Goal: Task Accomplishment & Management: Manage account settings

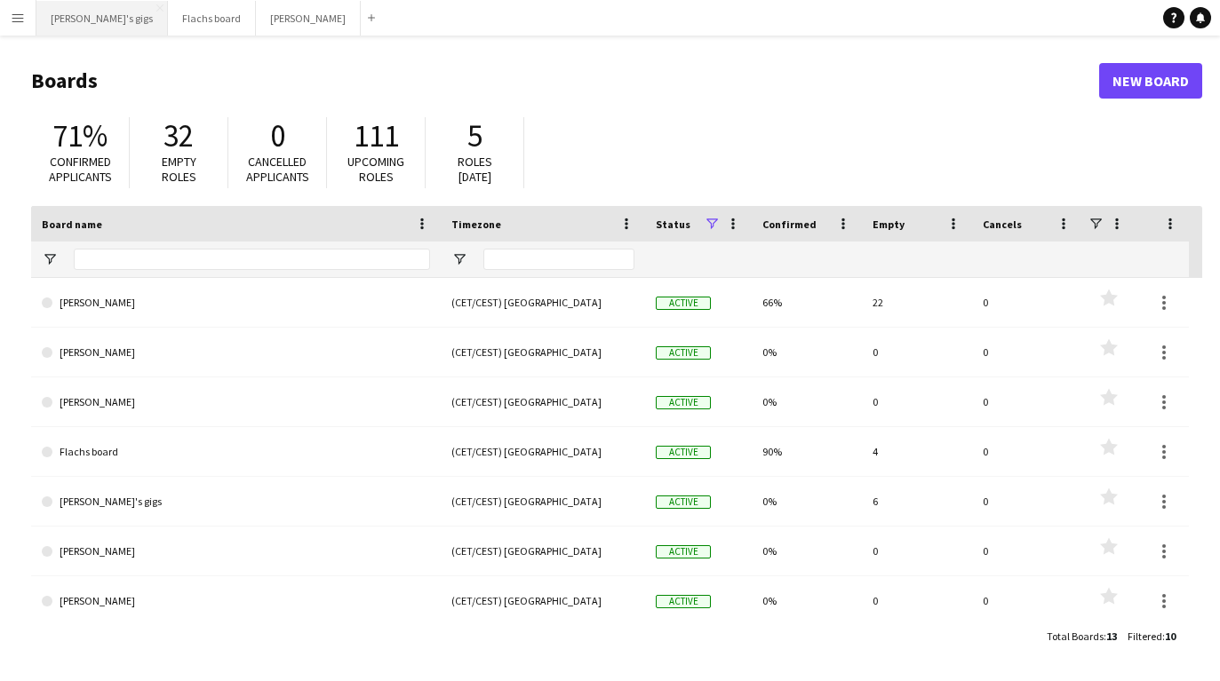
click at [57, 13] on button "[PERSON_NAME]'s gigs Close" at bounding box center [102, 18] width 132 height 35
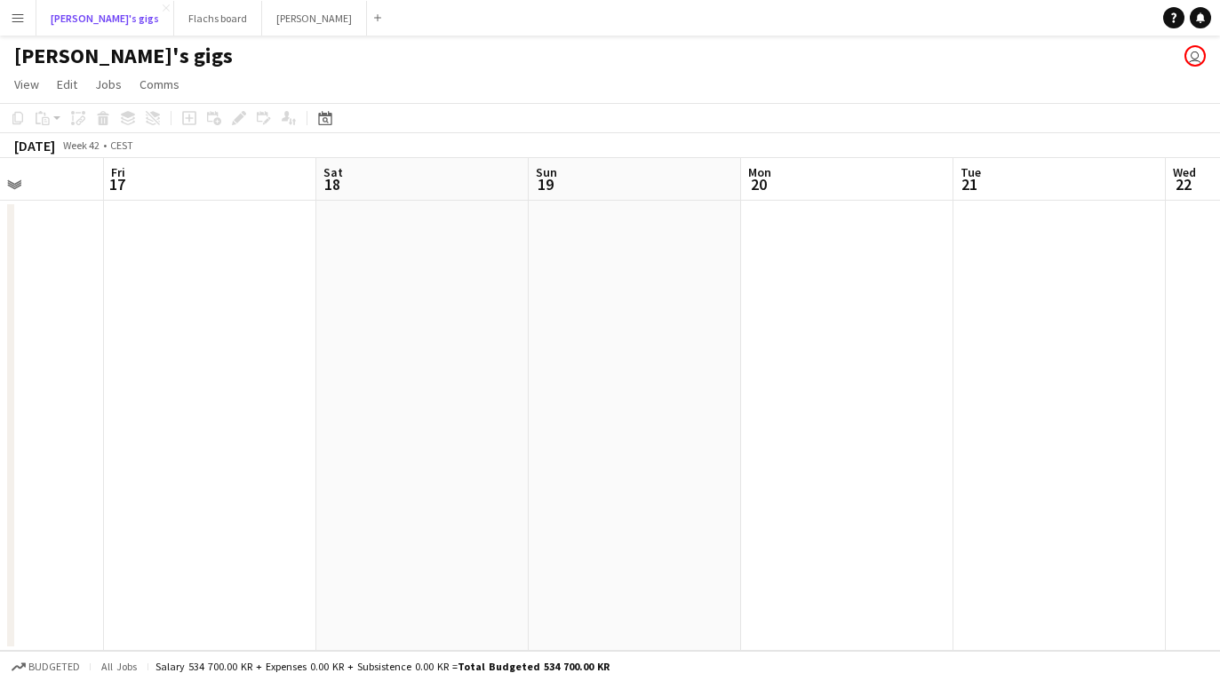
scroll to position [0, 509]
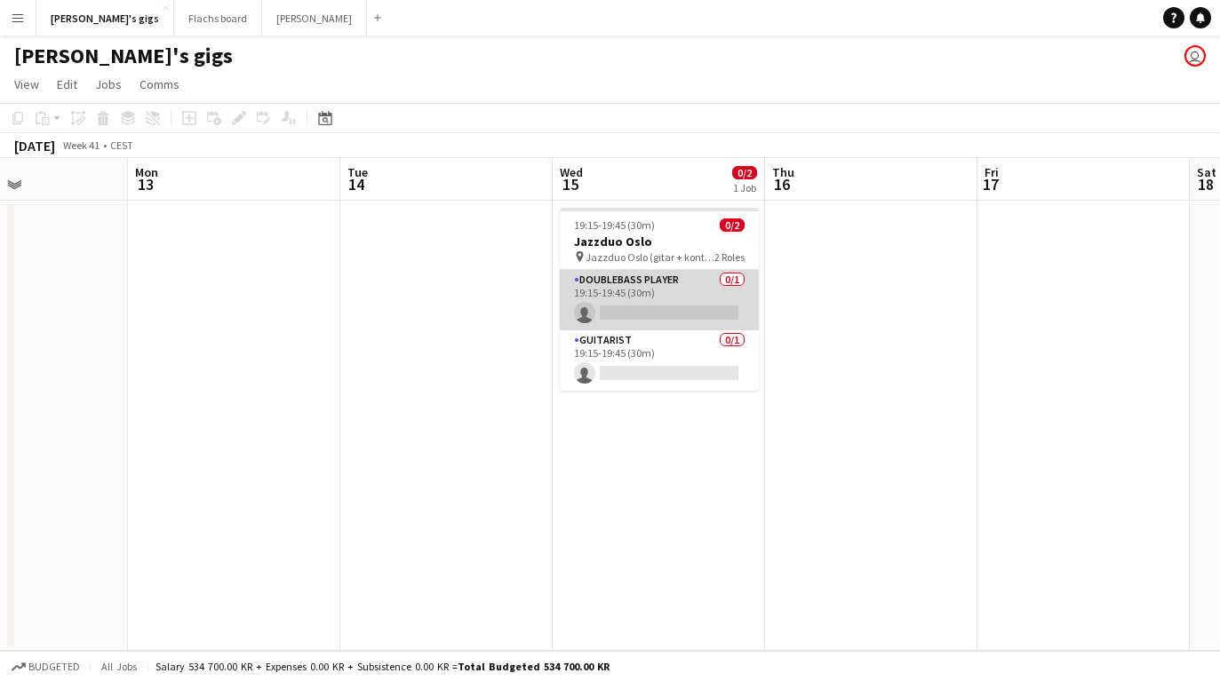
click at [623, 281] on app-card-role "Doublebass Player 0/1 19:15-19:45 (30m) single-neutral-actions" at bounding box center [659, 300] width 199 height 60
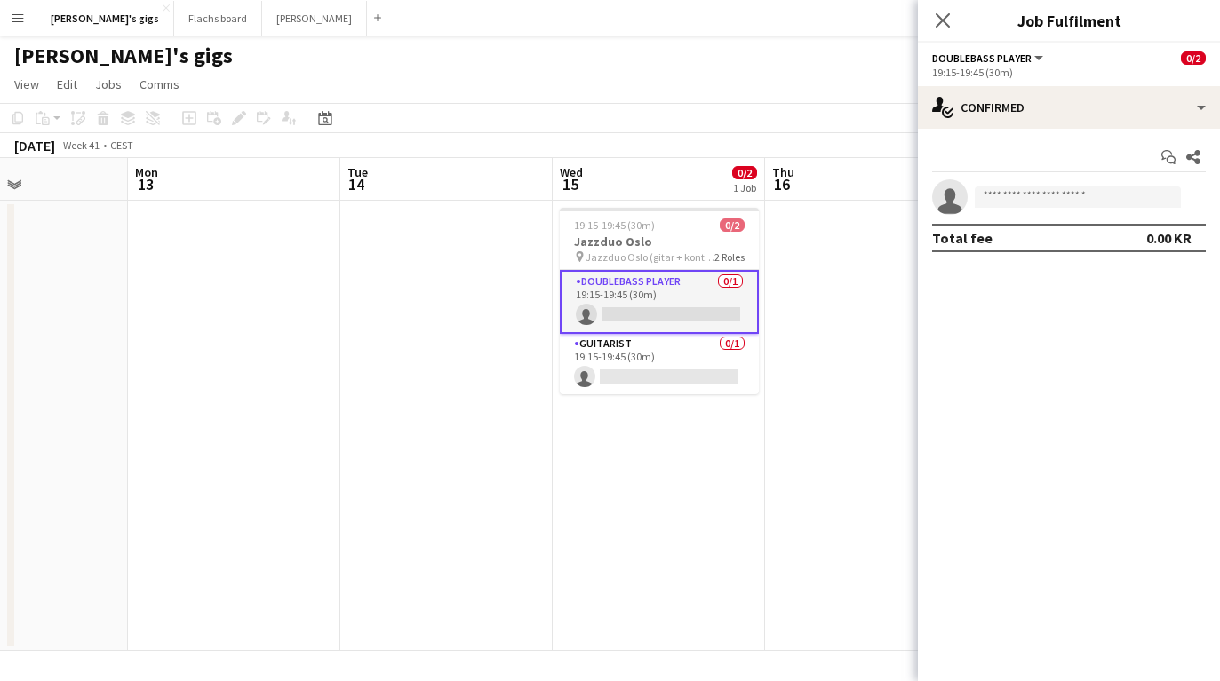
click at [874, 322] on app-date-cell at bounding box center [871, 426] width 212 height 450
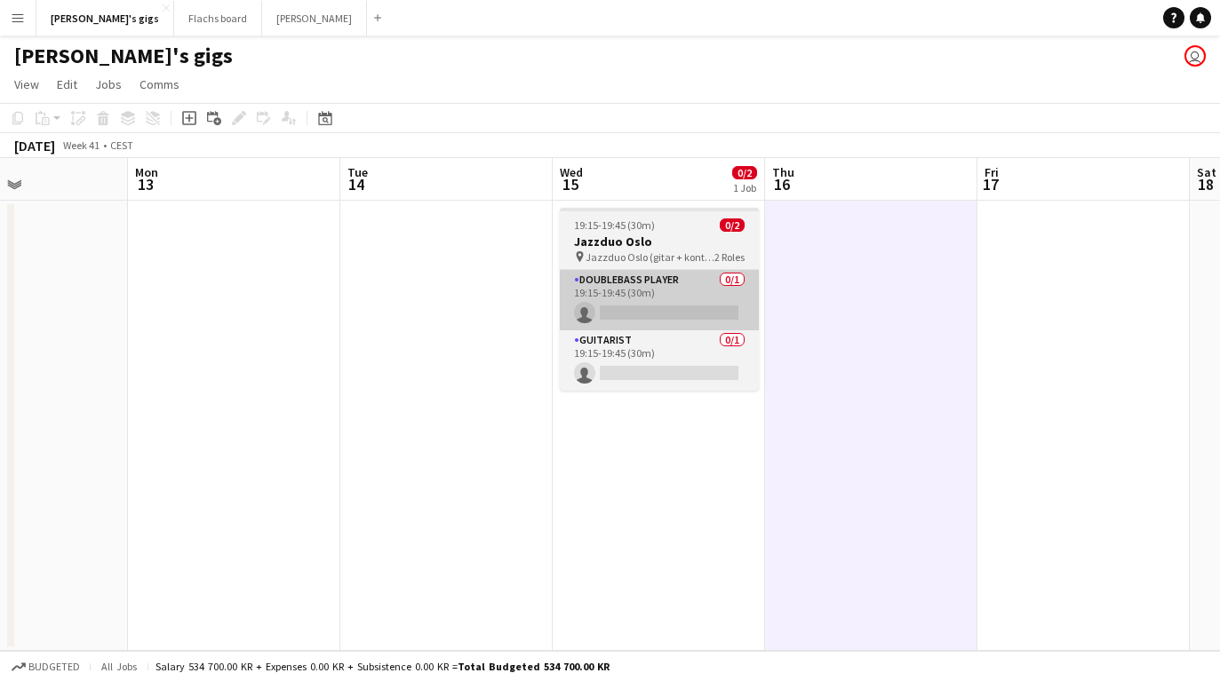
click at [716, 289] on app-card-role "Doublebass Player 0/1 19:15-19:45 (30m) single-neutral-actions" at bounding box center [659, 300] width 199 height 60
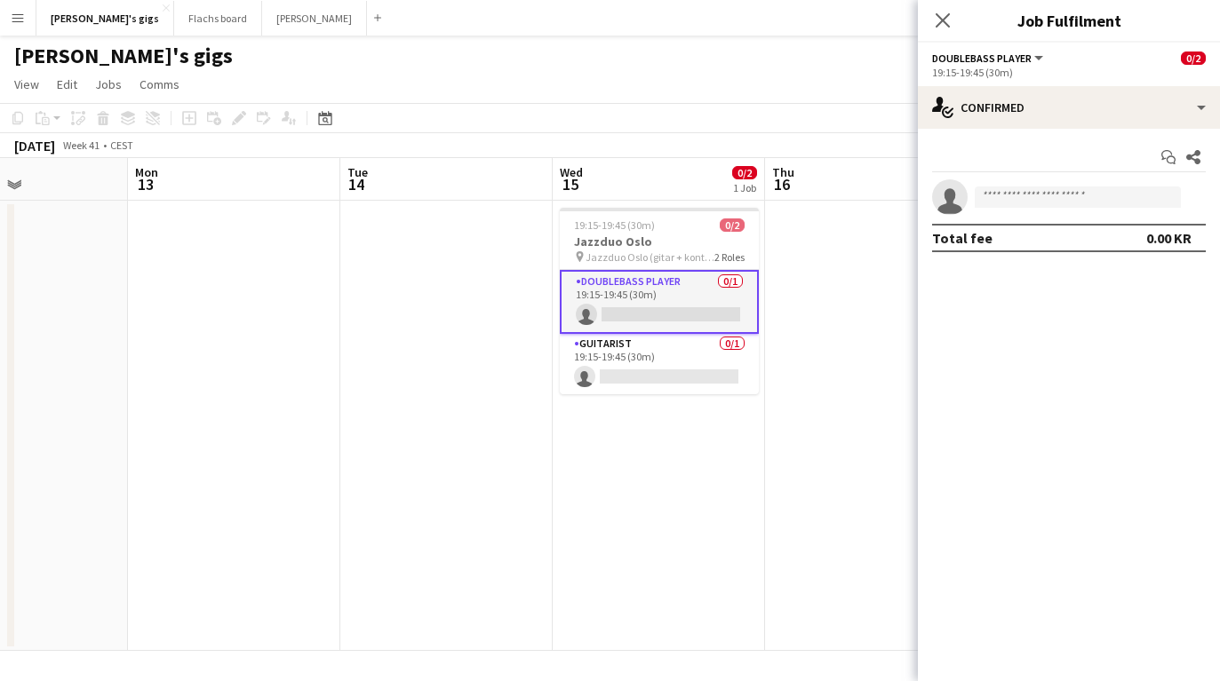
click at [849, 470] on app-date-cell at bounding box center [871, 426] width 212 height 450
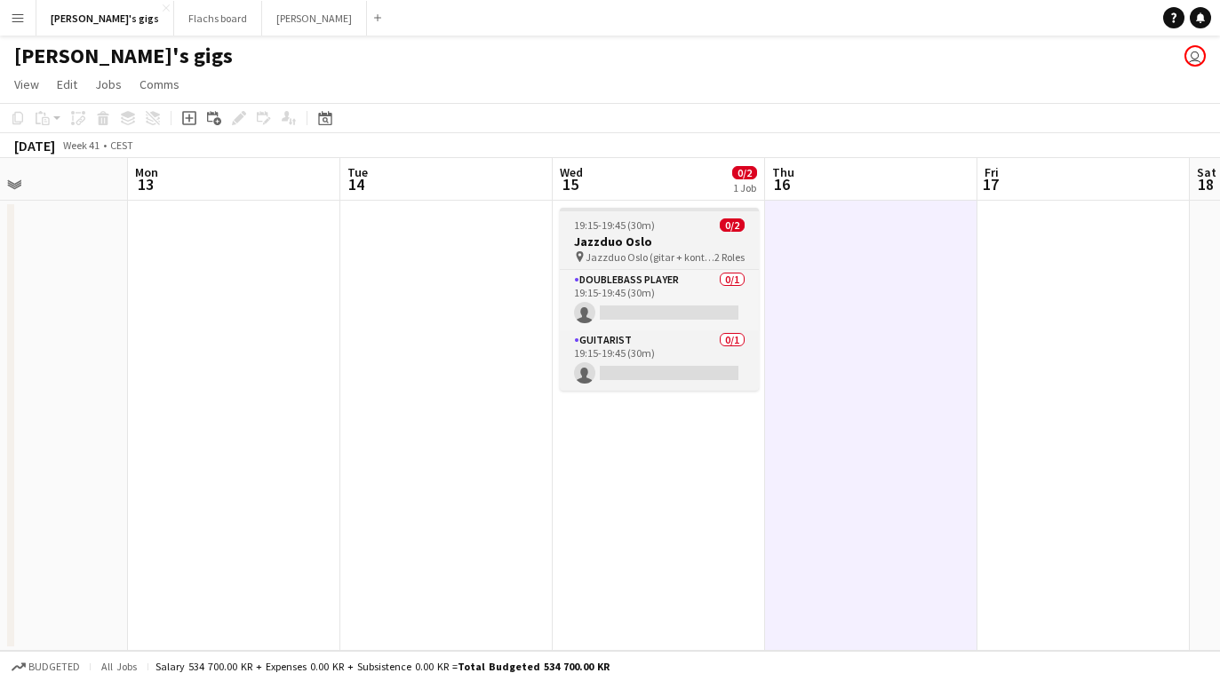
click at [569, 215] on app-job-card "19:15-19:45 (30m) 0/2 Jazzduo Oslo pin Jazzduo Oslo (gitar + kontrabass) 2 Role…" at bounding box center [659, 299] width 199 height 183
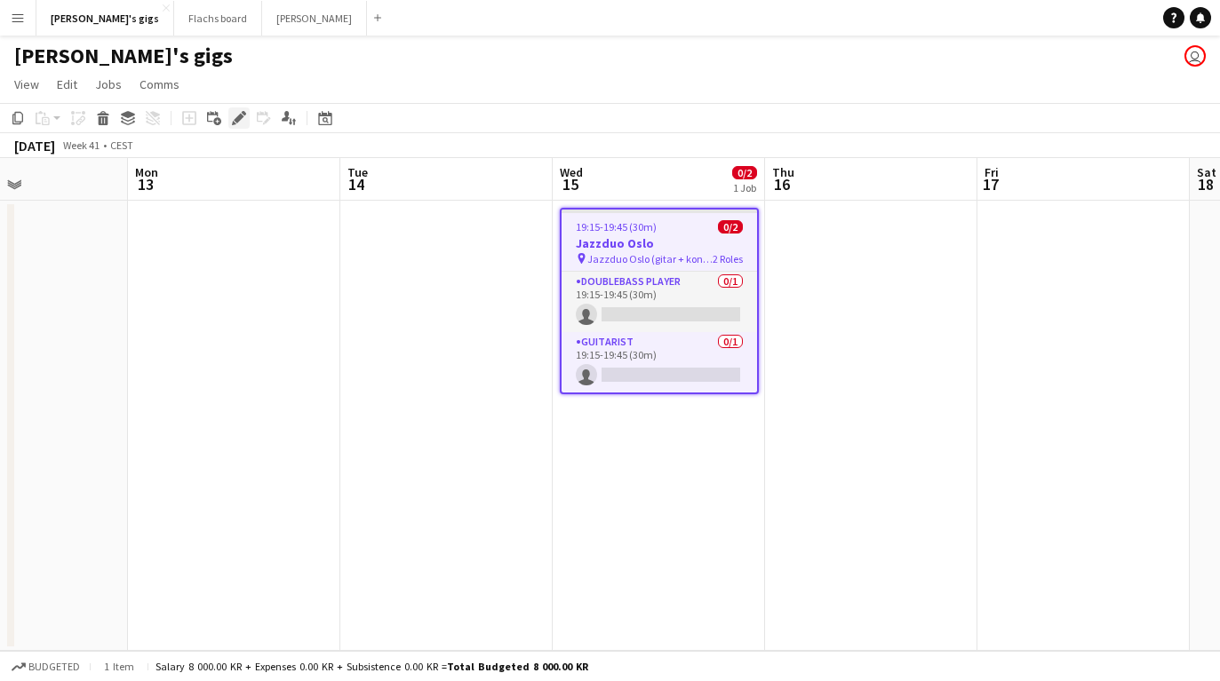
click at [229, 108] on div "Edit" at bounding box center [238, 118] width 21 height 21
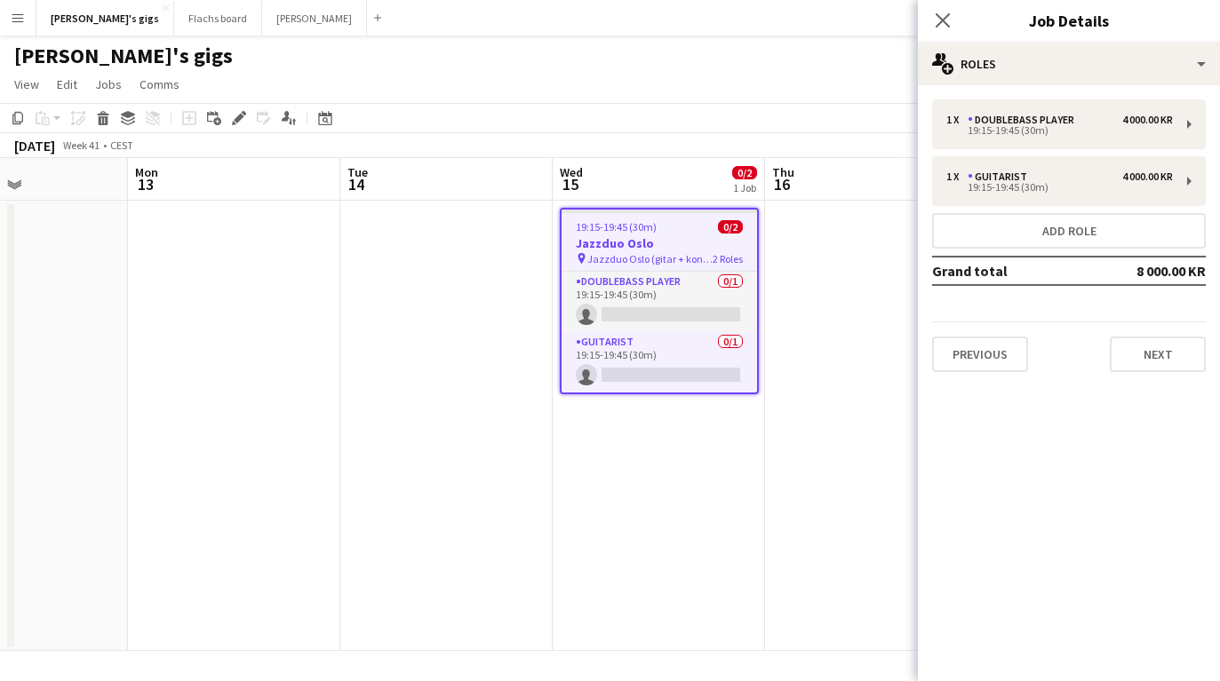
click at [883, 403] on app-date-cell at bounding box center [871, 426] width 212 height 450
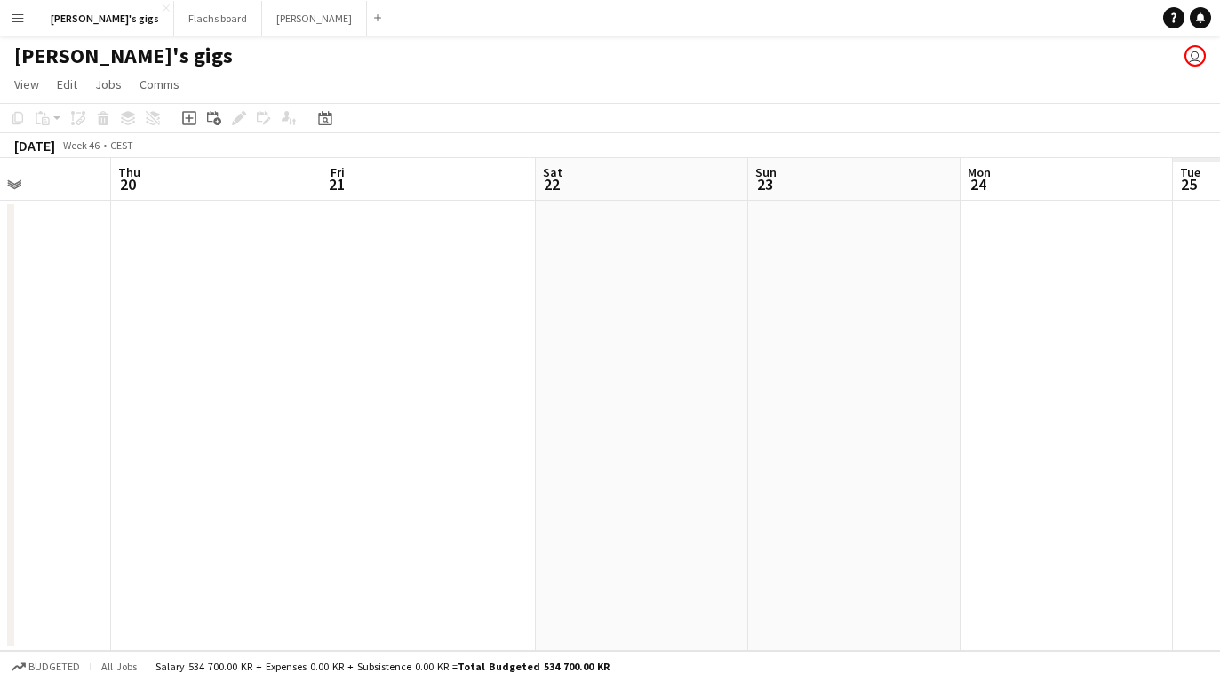
scroll to position [0, 748]
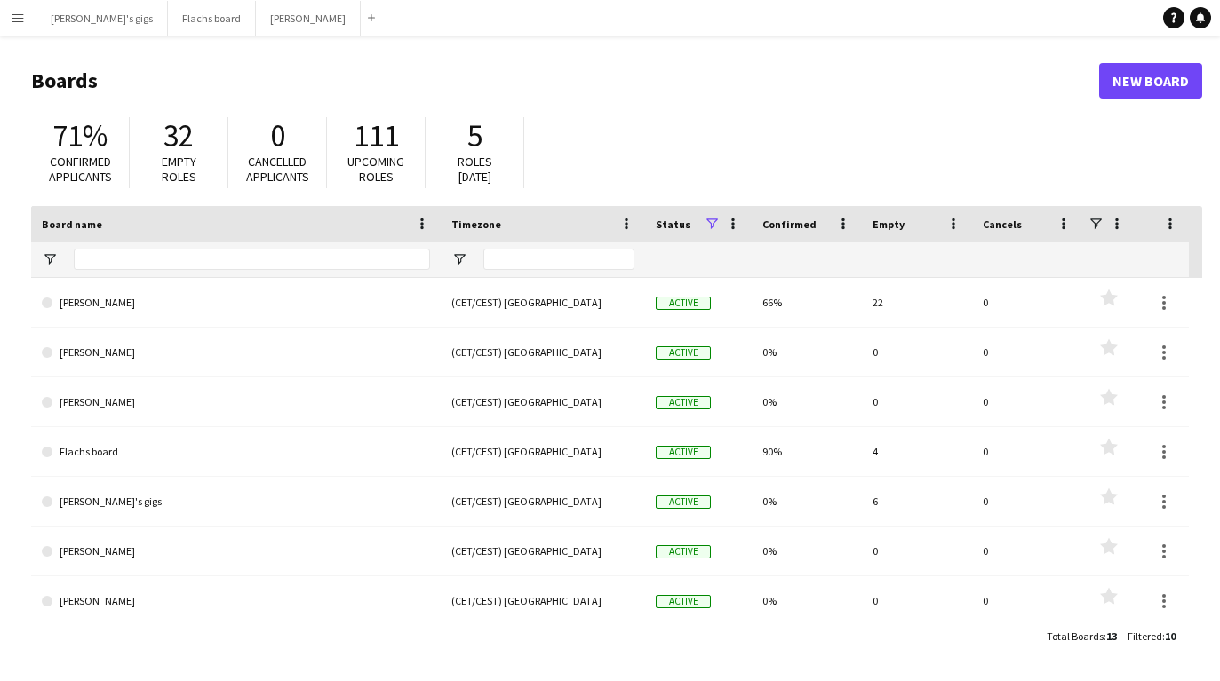
click at [81, 44] on main "Boards New Board 71% Confirmed applicants 32 Empty roles 0 Cancelled applicants…" at bounding box center [610, 358] width 1220 height 645
click at [70, 25] on button "[PERSON_NAME]'s gigs Close" at bounding box center [102, 18] width 132 height 35
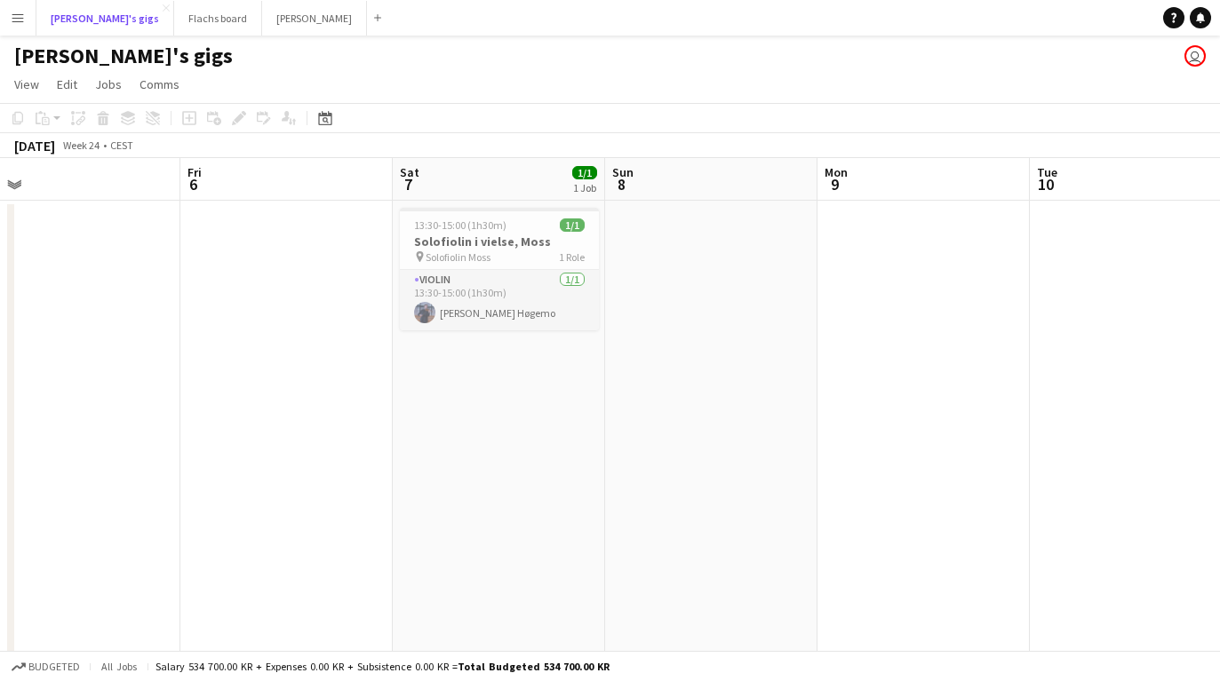
scroll to position [0, 514]
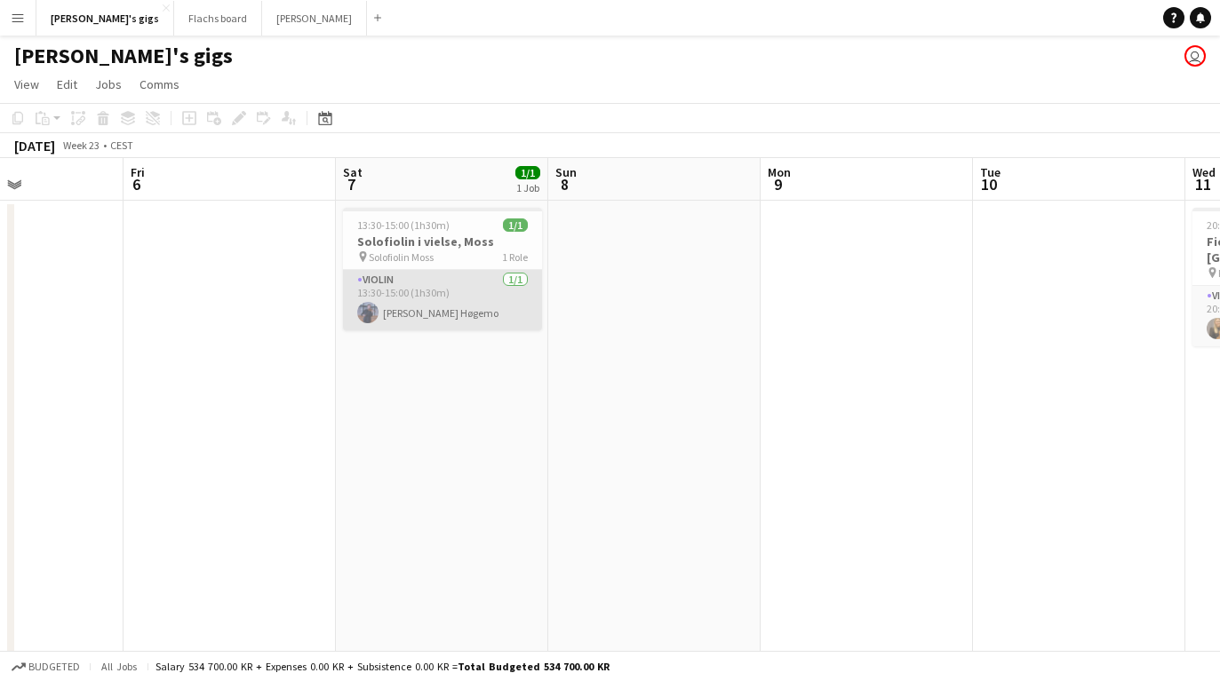
click at [446, 316] on app-card-role "Violin [DATE] 13:30-15:00 (1h30m) [PERSON_NAME] Høgemo" at bounding box center [442, 300] width 199 height 60
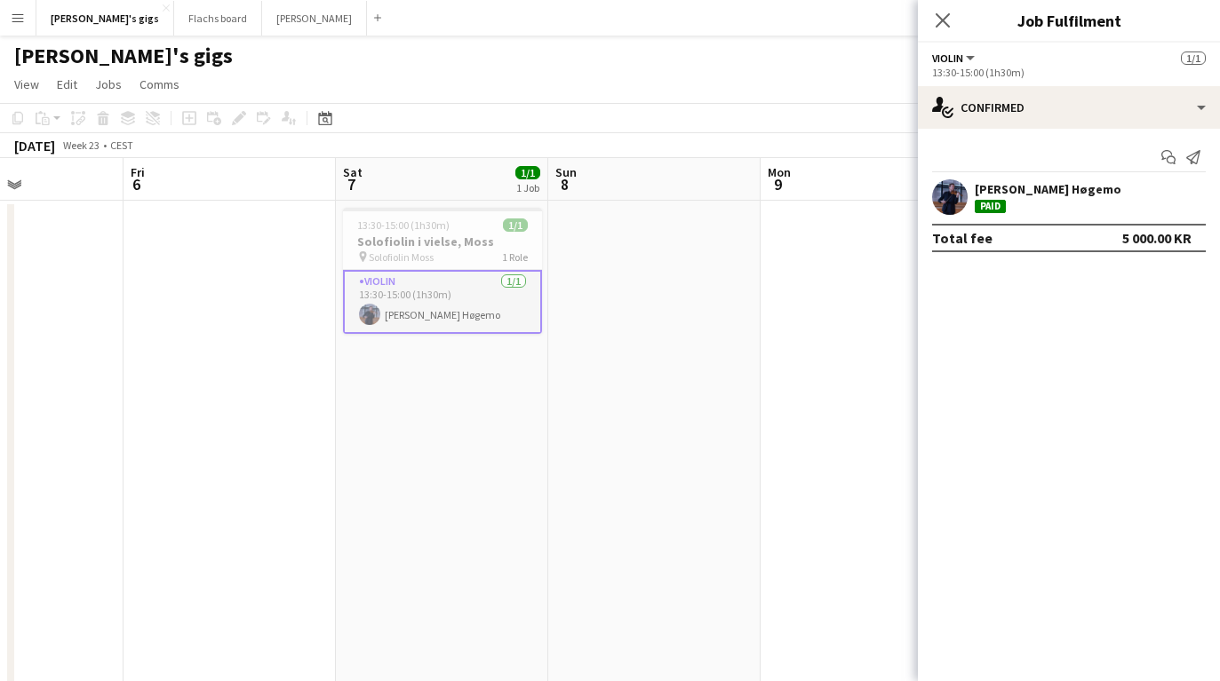
click at [470, 411] on app-date-cell "13:30-15:00 (1h30m) 1/1 Solofiolin i vielse, [PERSON_NAME] pin Solofiolin [PERS…" at bounding box center [442, 458] width 212 height 514
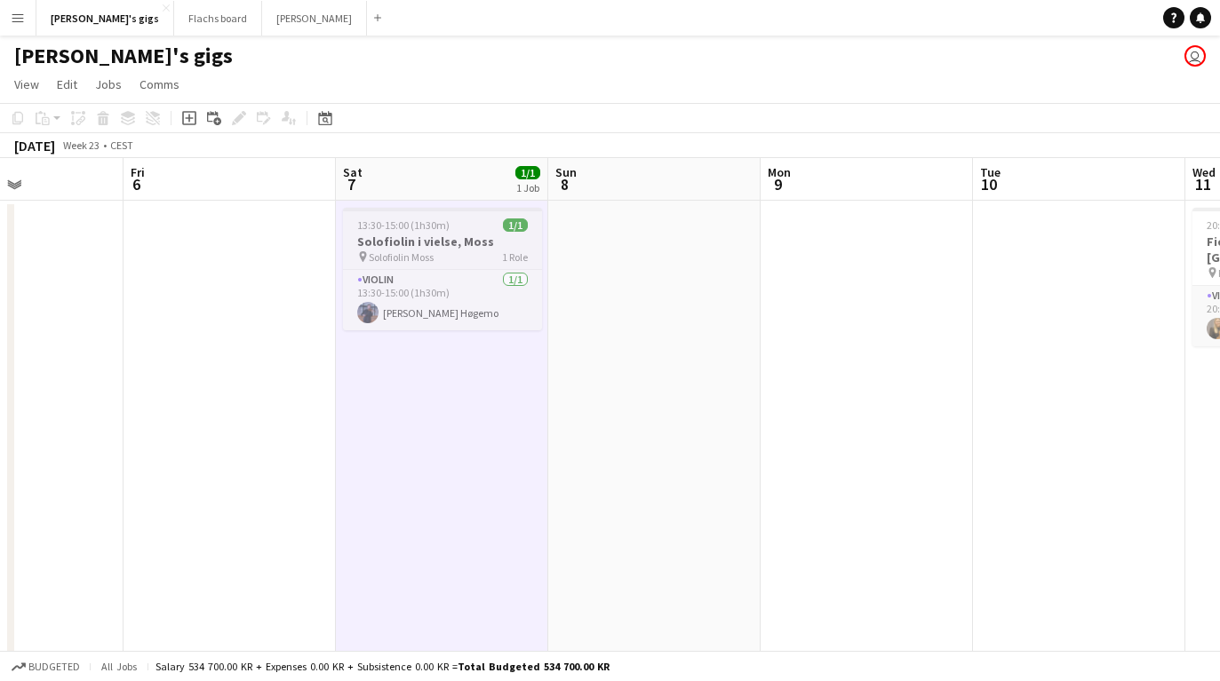
click at [411, 226] on span "13:30-15:00 (1h30m)" at bounding box center [403, 225] width 92 height 13
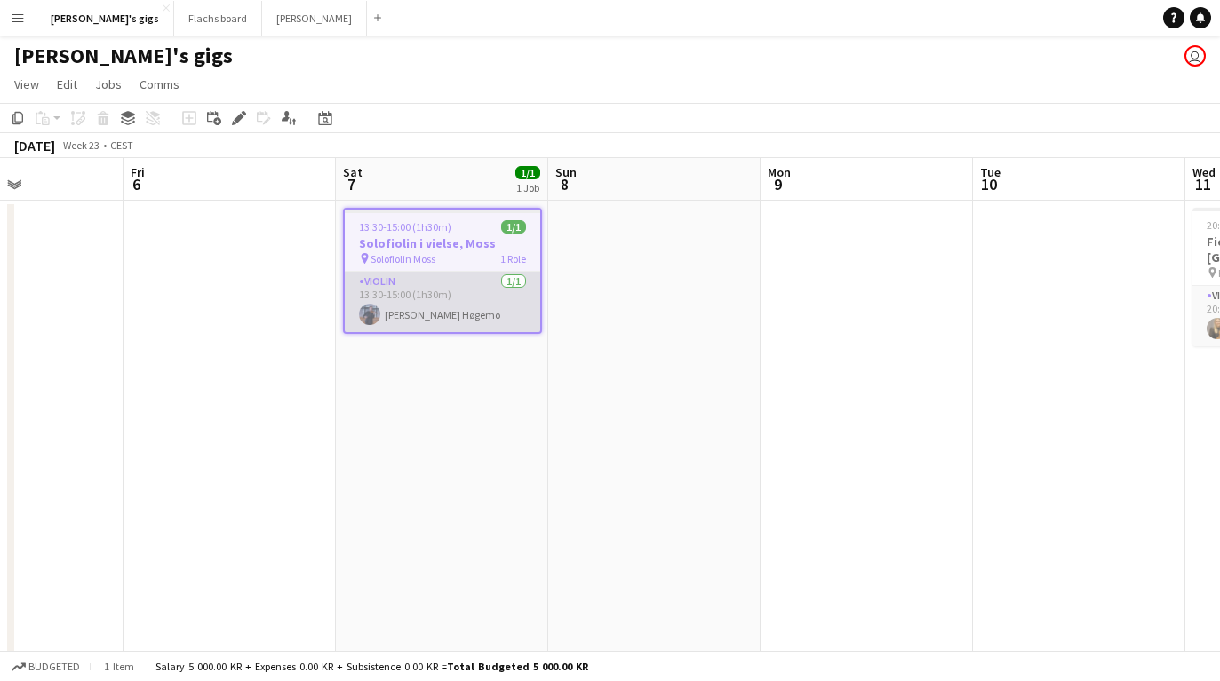
click at [462, 311] on app-card-role "Violin [DATE] 13:30-15:00 (1h30m) [PERSON_NAME] Høgemo" at bounding box center [442, 302] width 195 height 60
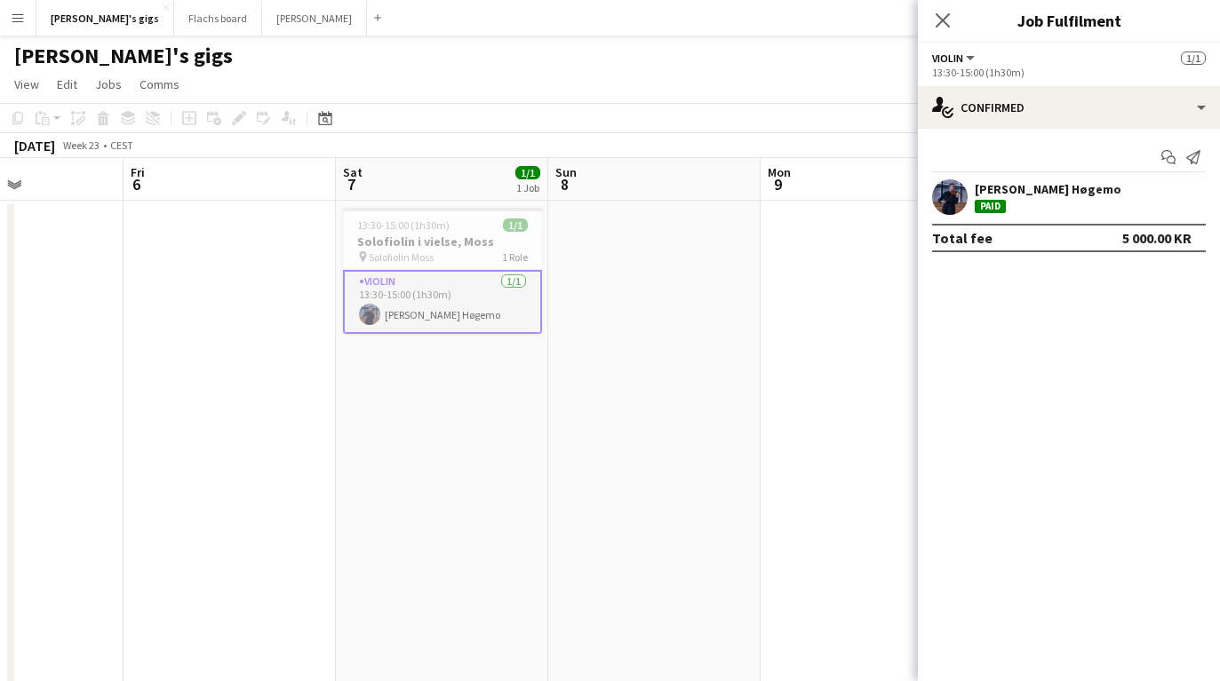
click at [658, 318] on app-date-cell at bounding box center [654, 458] width 212 height 514
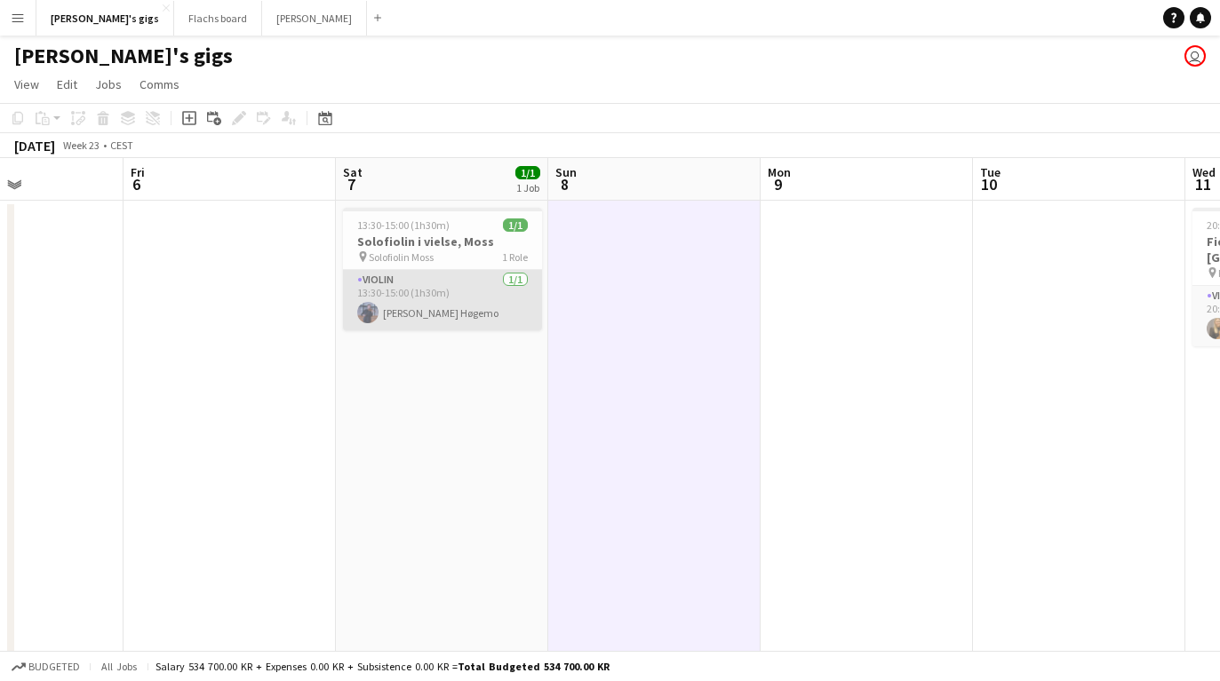
click at [399, 305] on app-card-role "Violin [DATE] 13:30-15:00 (1h30m) [PERSON_NAME] Høgemo" at bounding box center [442, 300] width 199 height 60
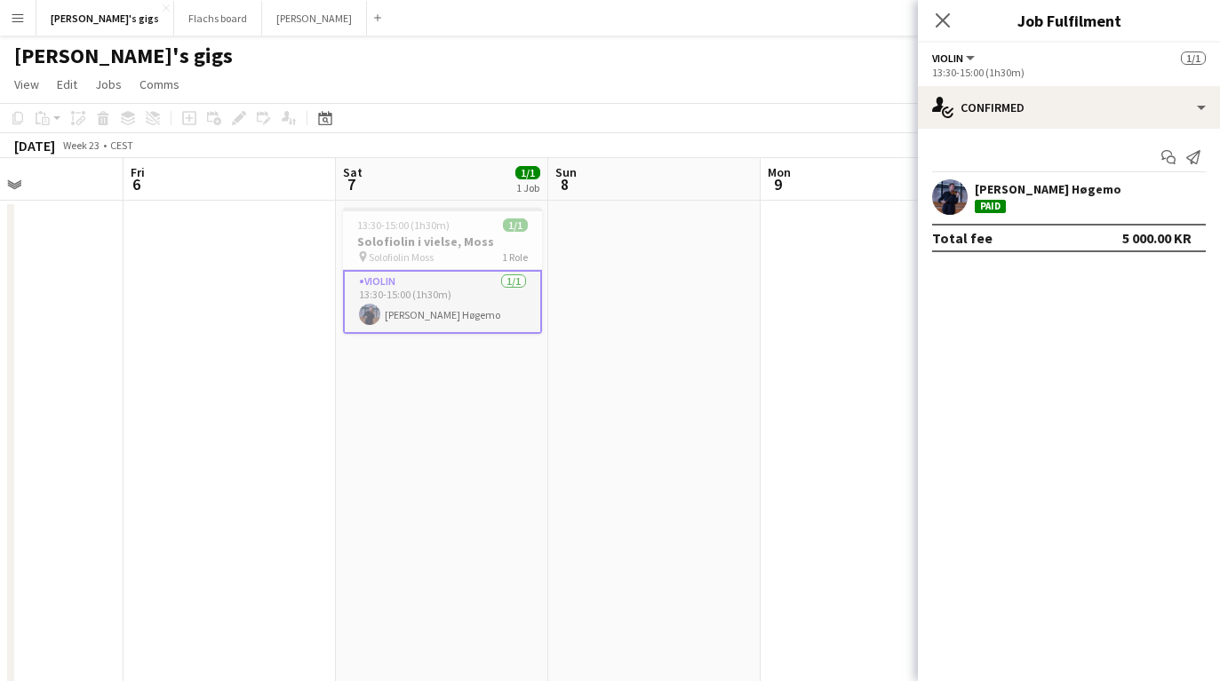
click at [473, 456] on app-date-cell "13:30-15:00 (1h30m) 1/1 Solofiolin i vielse, [PERSON_NAME] pin Solofiolin [PERS…" at bounding box center [442, 458] width 212 height 514
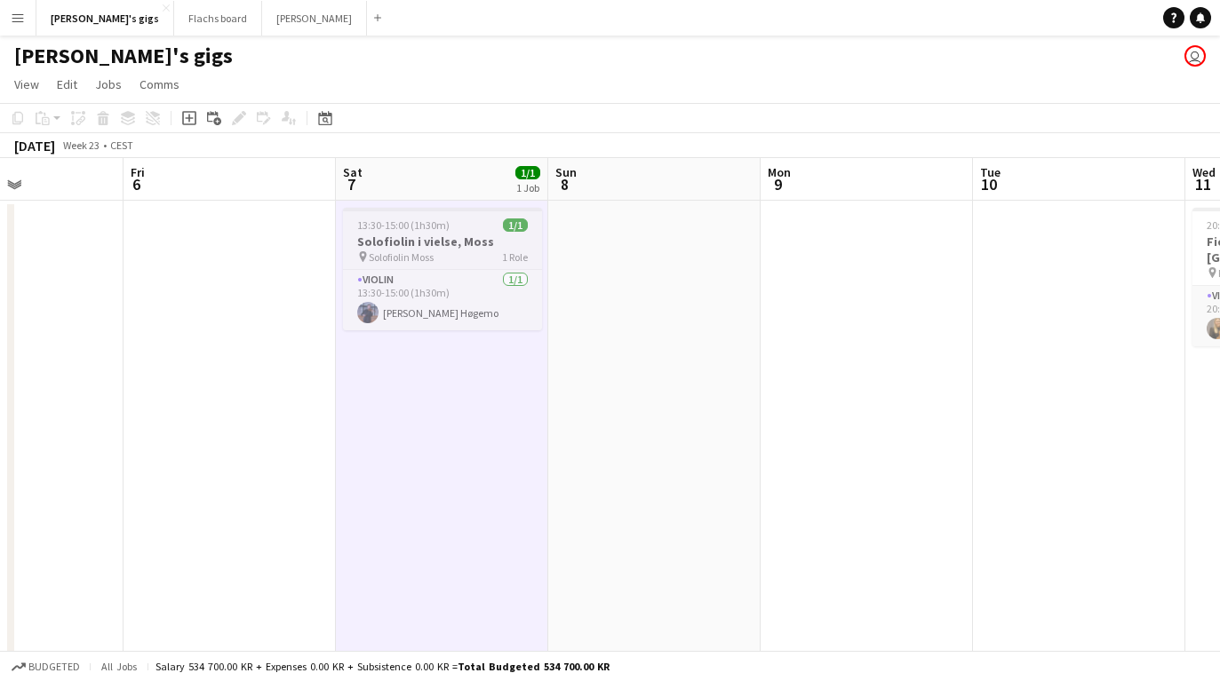
click at [437, 226] on span "13:30-15:00 (1h30m)" at bounding box center [403, 225] width 92 height 13
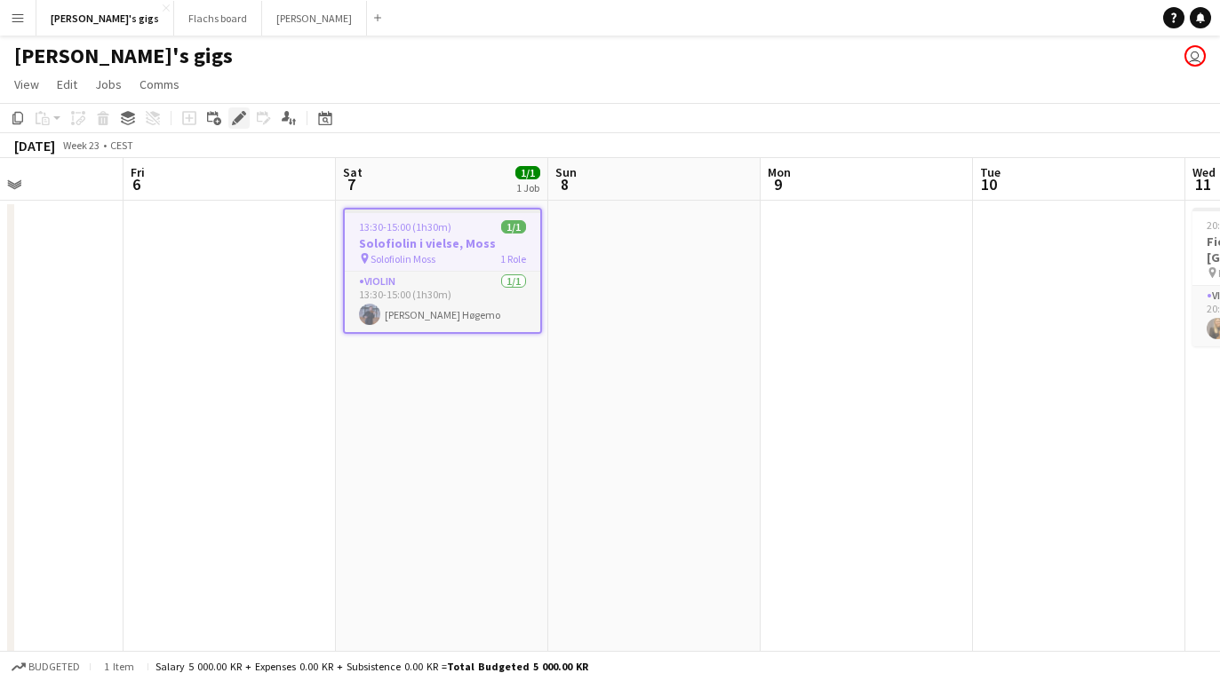
click at [233, 119] on icon "Edit" at bounding box center [239, 118] width 14 height 14
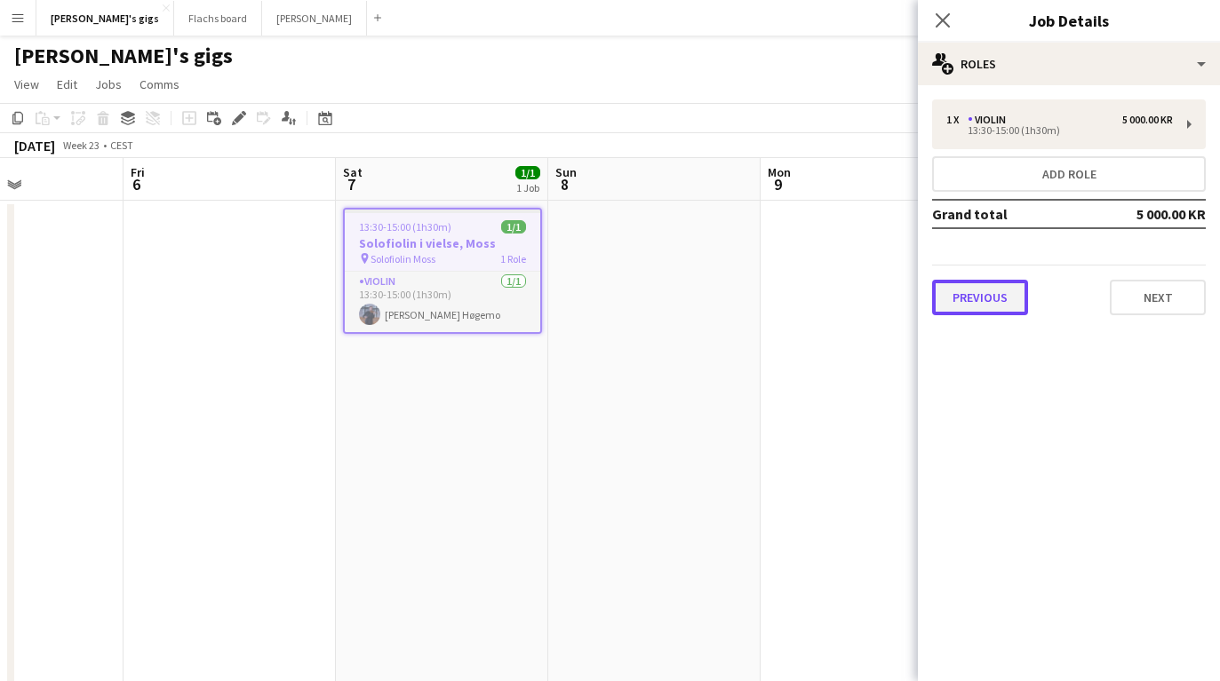
click at [1026, 314] on button "Previous" at bounding box center [980, 298] width 96 height 36
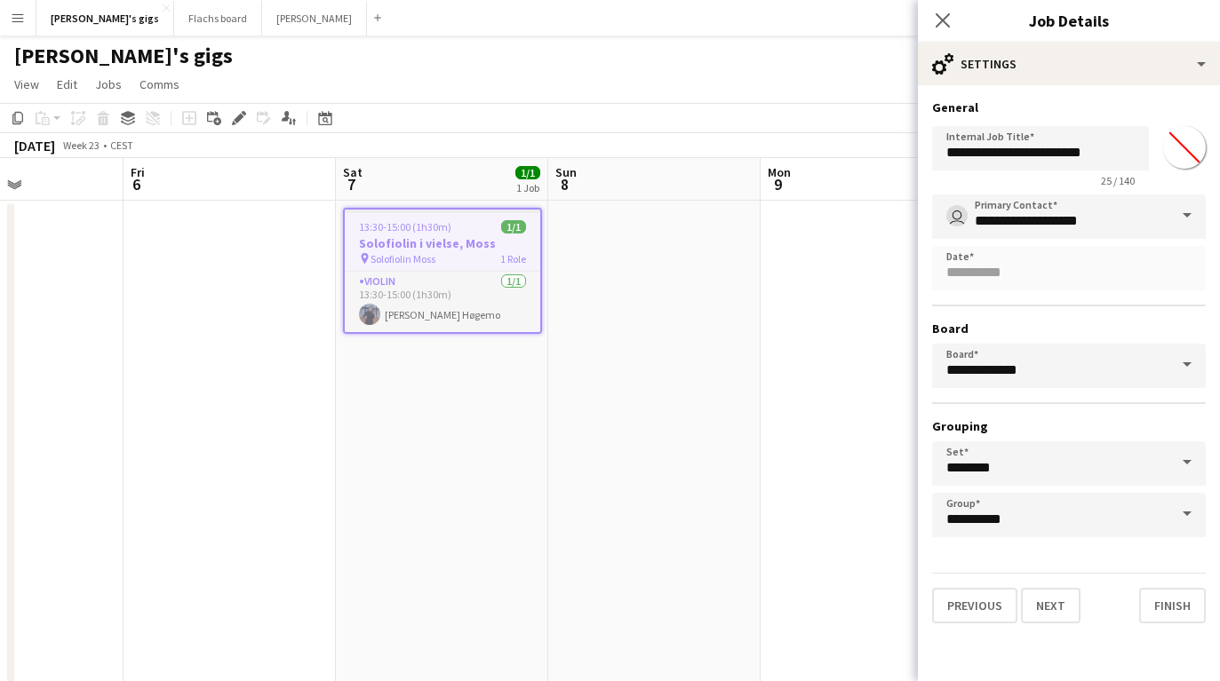
click at [1040, 585] on div "Previous Next Finish" at bounding box center [1069, 598] width 274 height 51
click at [1043, 598] on button "Next" at bounding box center [1051, 606] width 60 height 36
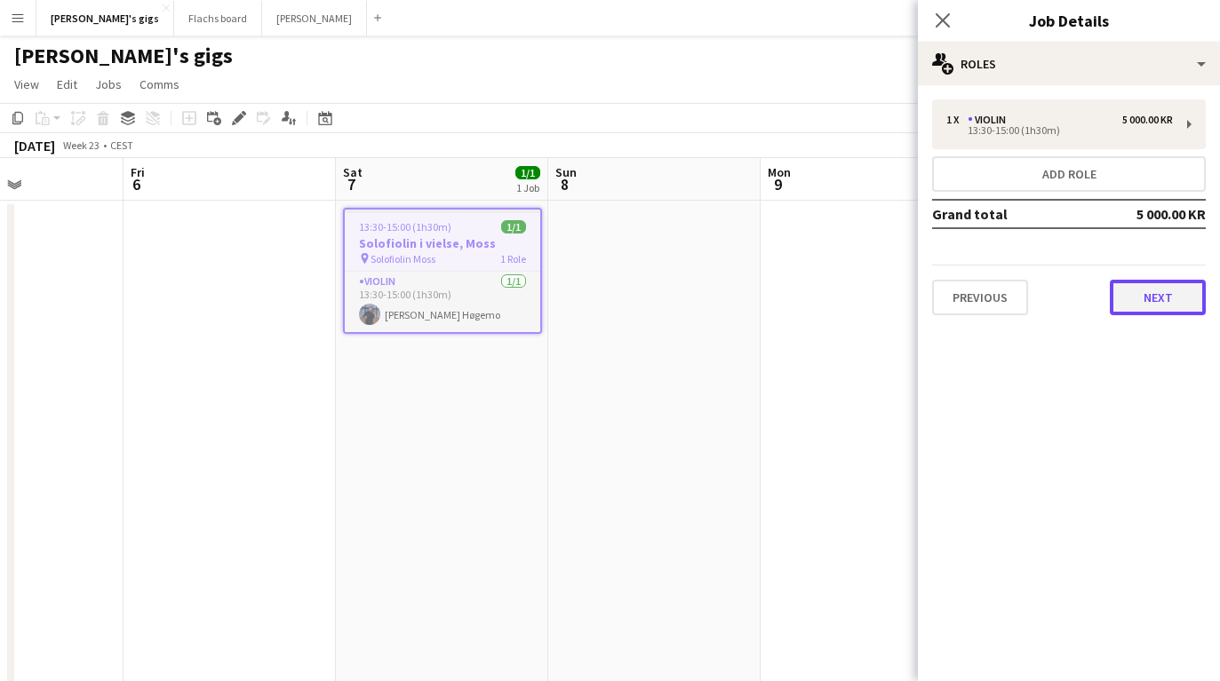
click at [1144, 294] on button "Next" at bounding box center [1158, 298] width 96 height 36
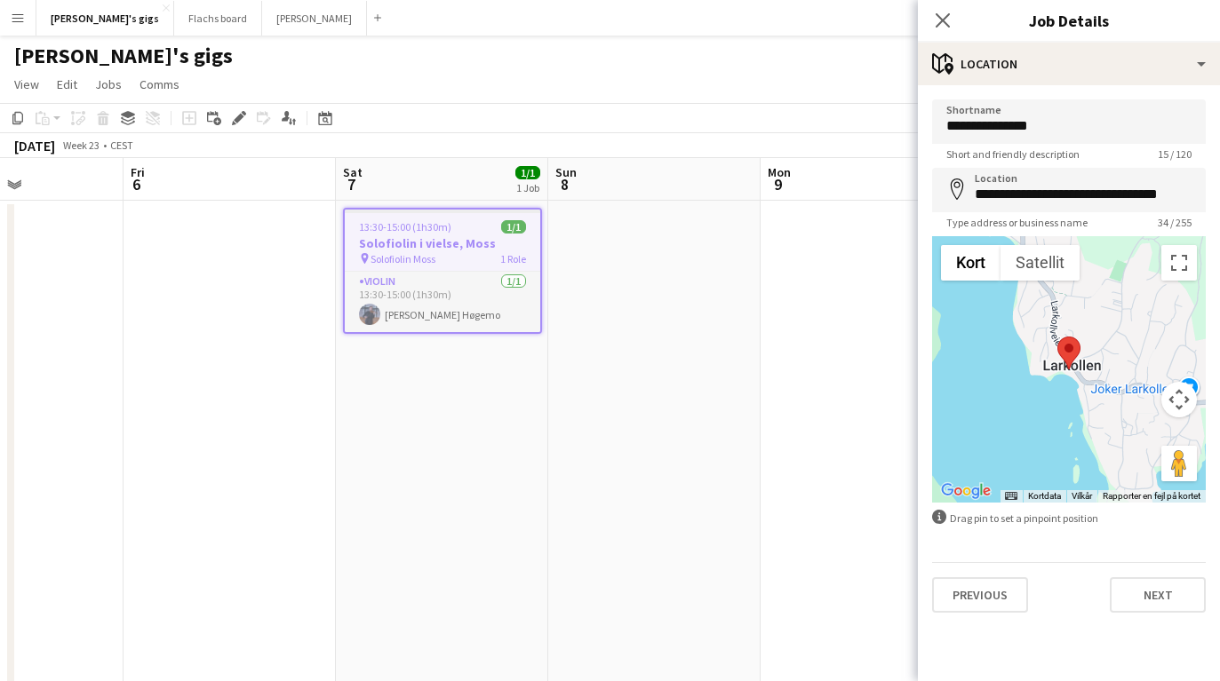
click at [752, 388] on app-date-cell at bounding box center [654, 458] width 212 height 514
